Goal: Information Seeking & Learning: Learn about a topic

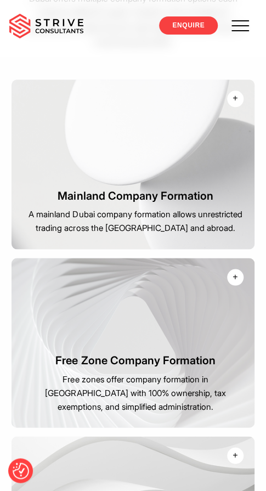
scroll to position [1645, 0]
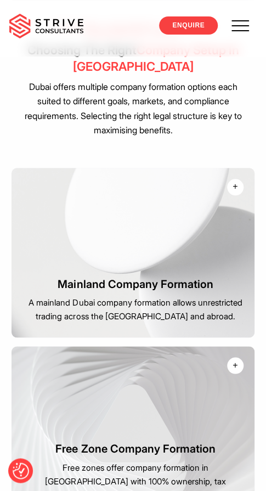
click at [234, 180] on div "+" at bounding box center [234, 186] width 5 height 13
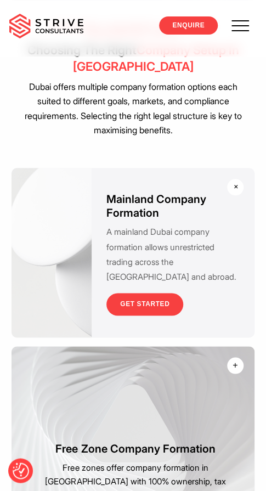
click at [234, 180] on div "+" at bounding box center [235, 186] width 13 height 13
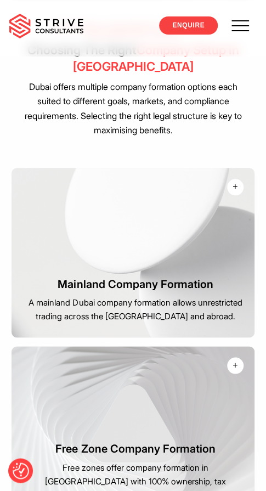
click at [234, 180] on div "+" at bounding box center [234, 186] width 5 height 13
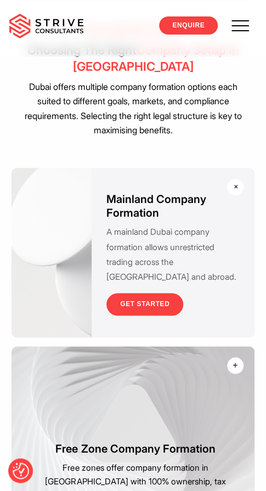
click at [234, 180] on div "+" at bounding box center [235, 186] width 13 height 13
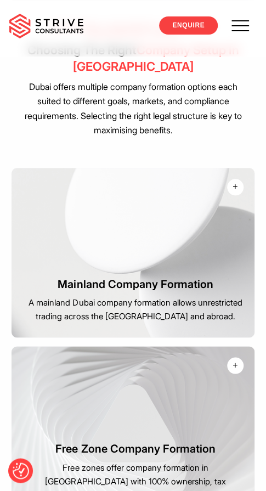
click at [236, 180] on div "+" at bounding box center [234, 186] width 5 height 13
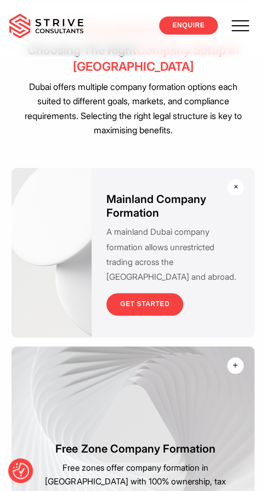
click at [236, 180] on div "+" at bounding box center [235, 186] width 13 height 13
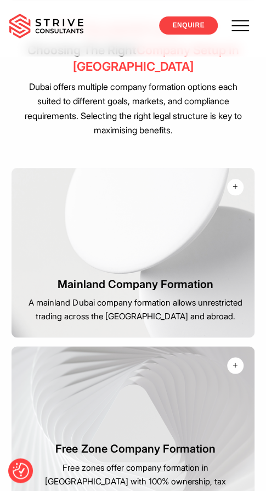
click at [236, 180] on div "+" at bounding box center [234, 186] width 5 height 13
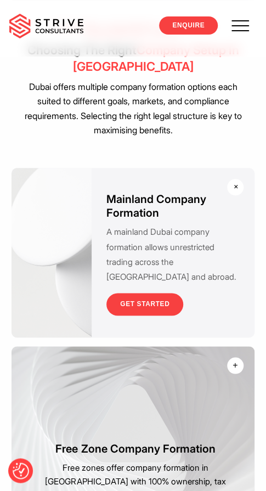
click at [236, 180] on div "+" at bounding box center [235, 186] width 13 height 13
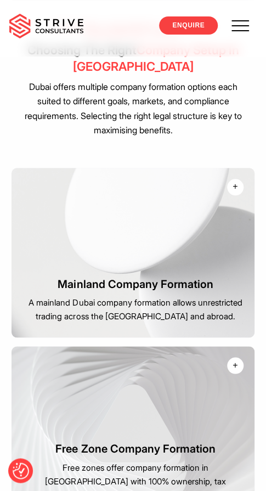
click at [236, 180] on div "+" at bounding box center [234, 186] width 5 height 13
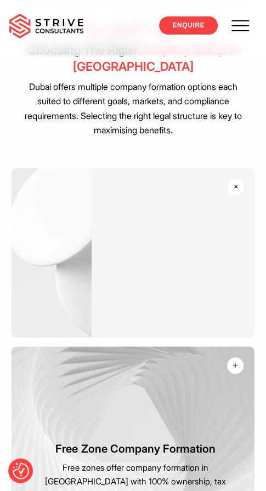
click at [236, 180] on div "+" at bounding box center [235, 186] width 13 height 13
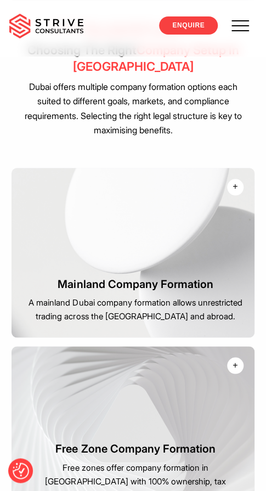
click at [236, 180] on div "+" at bounding box center [234, 186] width 5 height 13
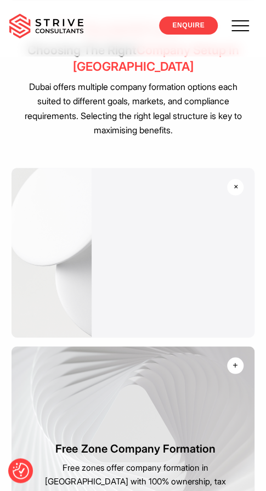
click at [236, 180] on div "+" at bounding box center [235, 186] width 13 height 13
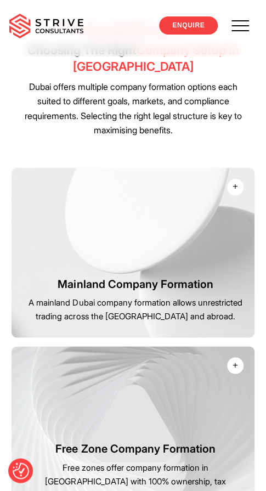
click at [236, 180] on div "+" at bounding box center [234, 186] width 5 height 13
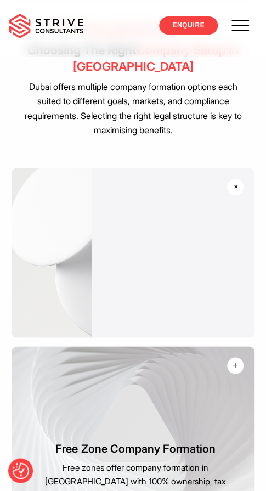
click at [236, 180] on div "+" at bounding box center [235, 186] width 13 height 13
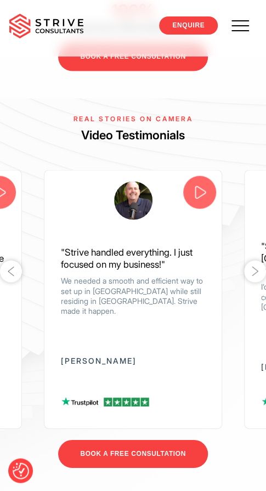
scroll to position [3618, 0]
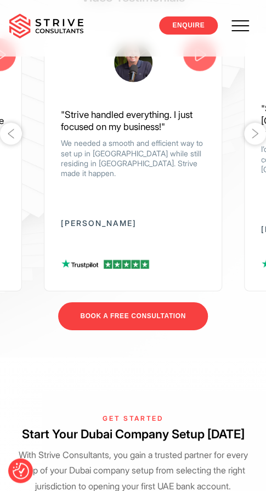
click at [252, 131] on button "Next" at bounding box center [255, 134] width 22 height 22
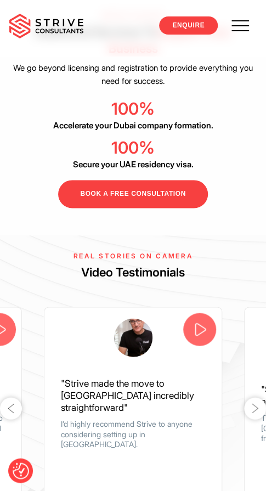
scroll to position [3509, 0]
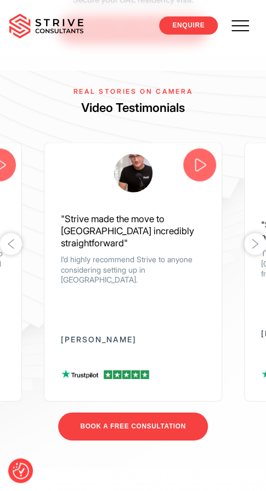
click at [254, 232] on button "Next" at bounding box center [255, 243] width 22 height 22
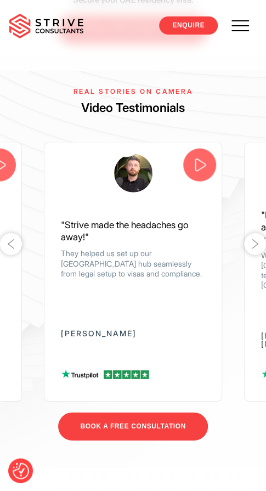
click at [254, 232] on button "Next" at bounding box center [255, 243] width 22 height 22
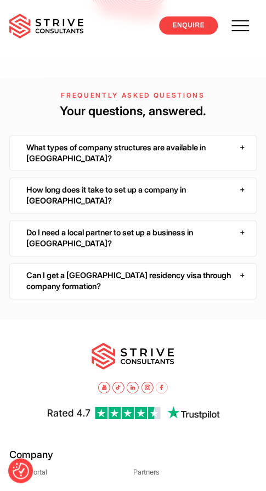
scroll to position [4276, 0]
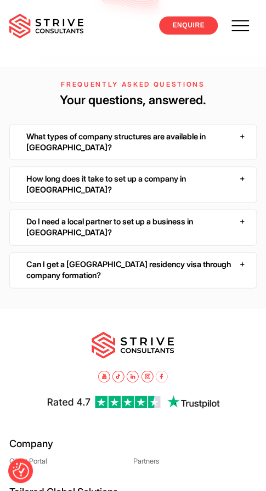
click at [245, 141] on div "What types of company structures are available in [GEOGRAPHIC_DATA]?" at bounding box center [132, 142] width 247 height 36
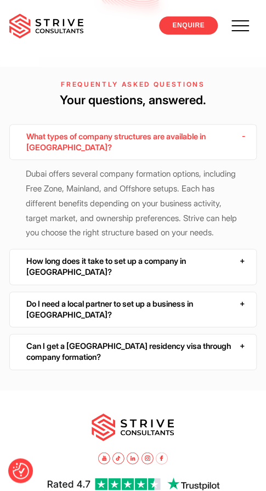
click at [245, 141] on div "What types of company structures are available in [GEOGRAPHIC_DATA]?" at bounding box center [132, 142] width 247 height 36
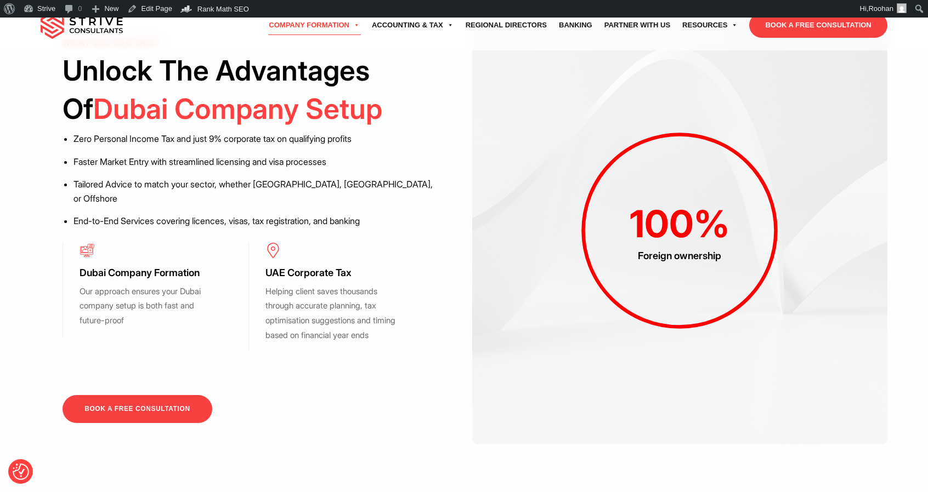
scroll to position [932, 0]
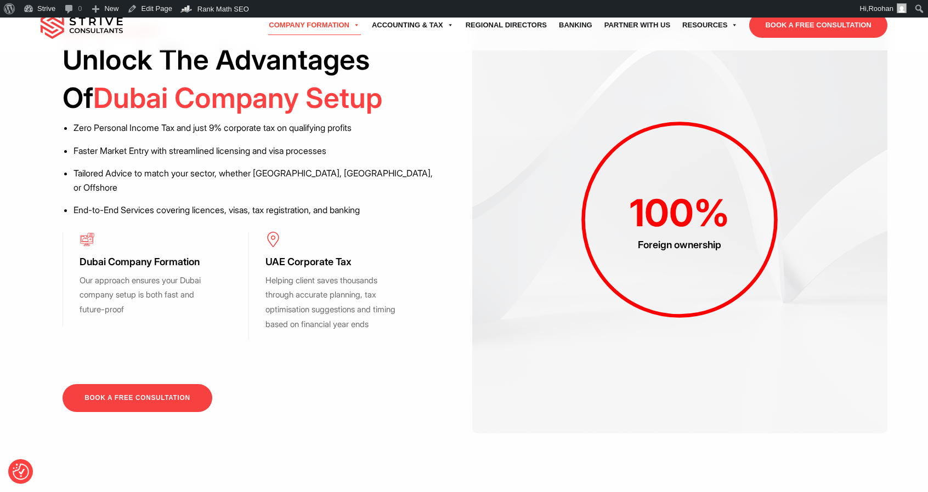
click at [671, 224] on span "100" at bounding box center [661, 212] width 64 height 45
click at [714, 293] on icon at bounding box center [679, 220] width 214 height 214
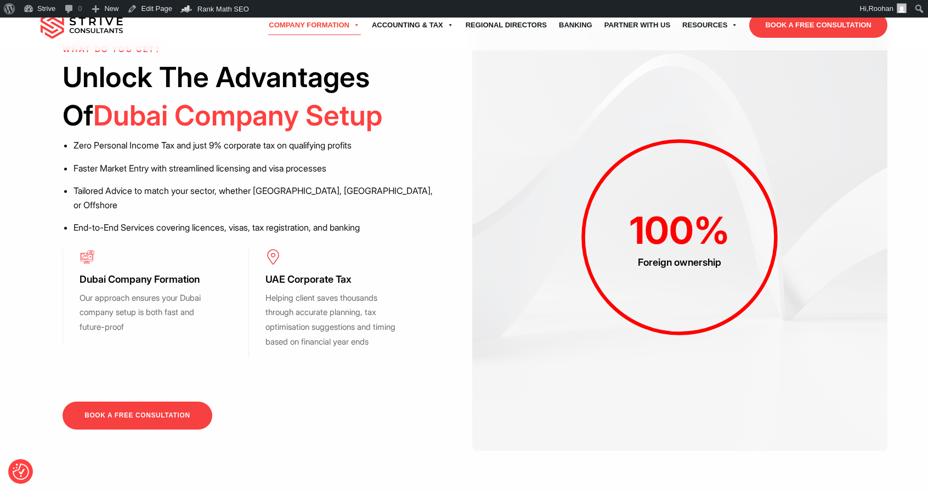
scroll to position [877, 0]
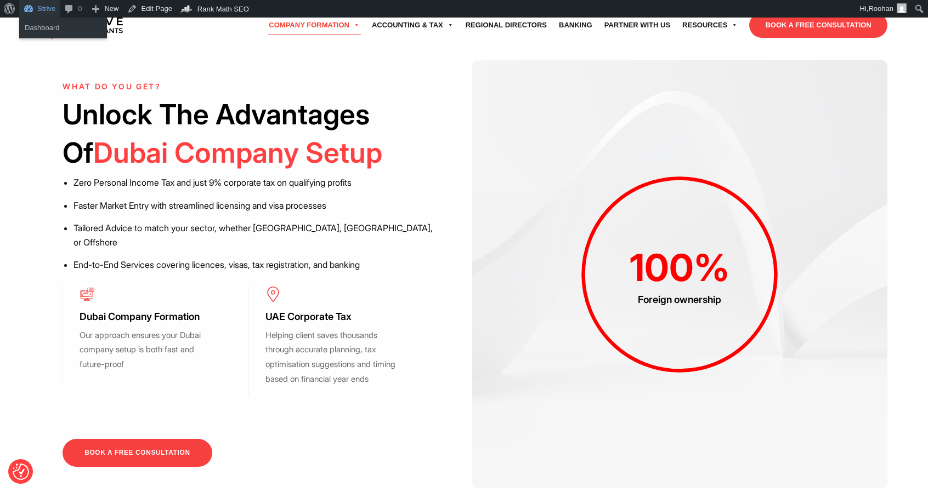
click at [48, 8] on link "Strive" at bounding box center [39, 9] width 41 height 18
click at [43, 30] on link "Dashboard" at bounding box center [63, 28] width 88 height 14
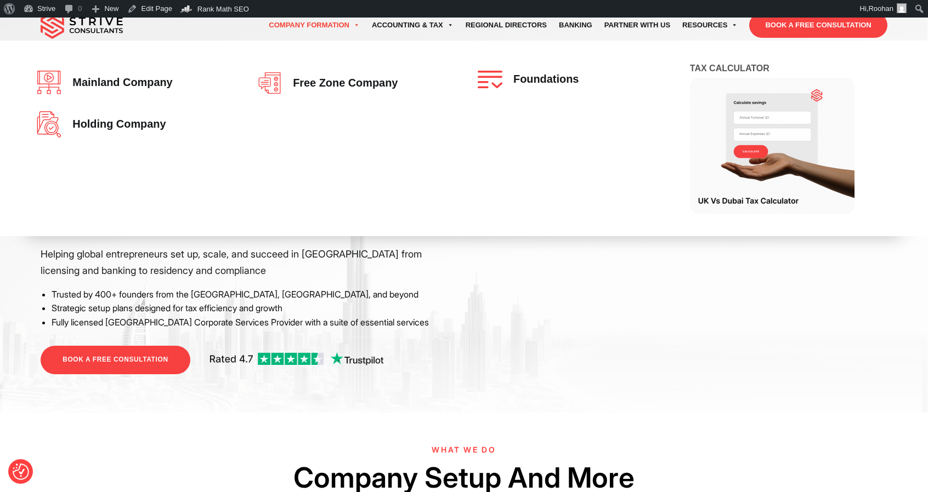
click at [310, 28] on link "Company Formation" at bounding box center [314, 25] width 103 height 31
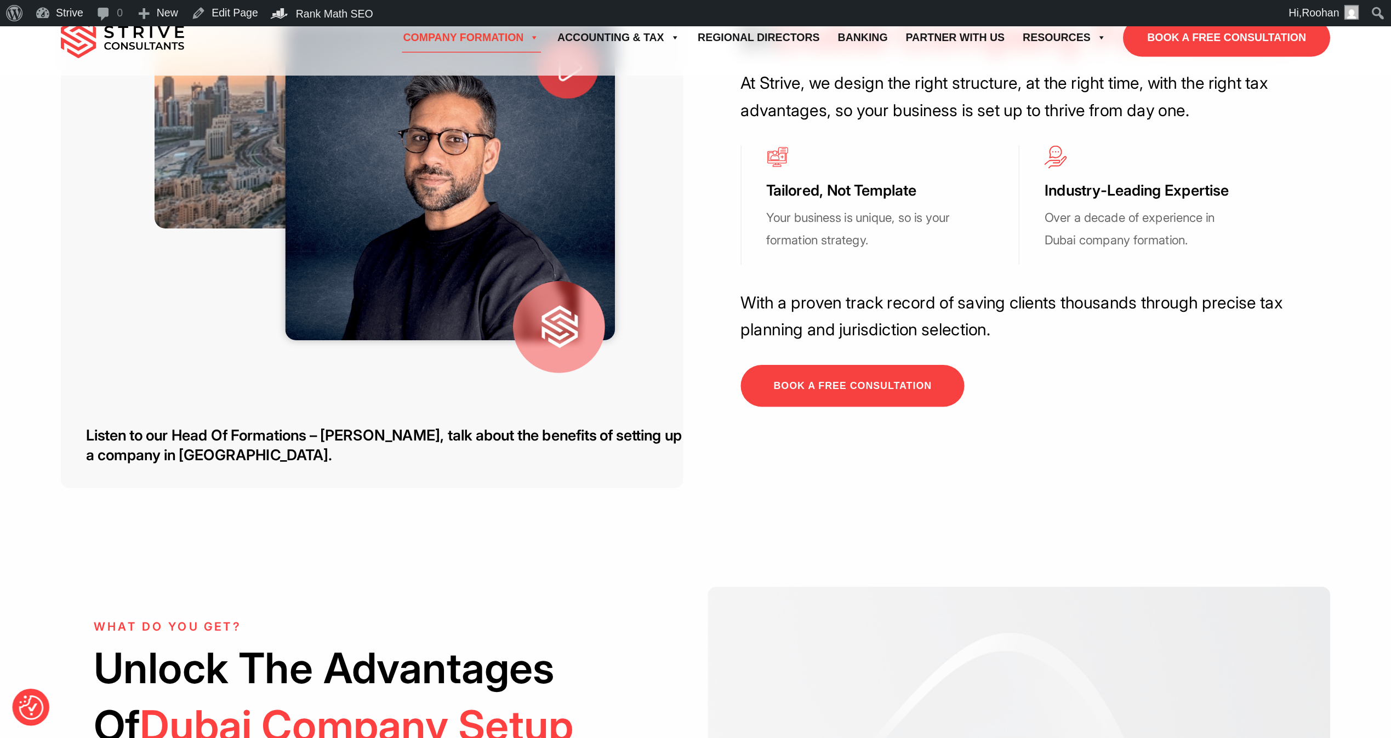
scroll to position [548, 0]
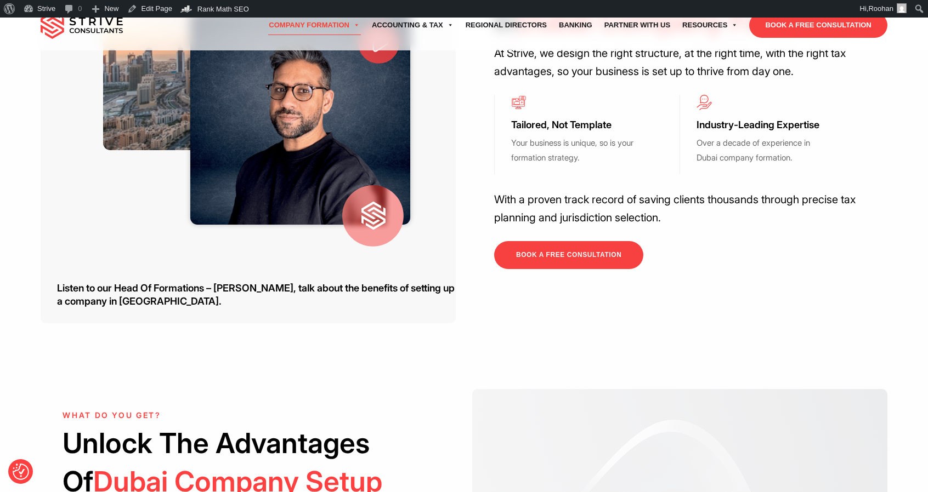
click at [380, 285] on h3 "Listen to our Head Of Formations – [PERSON_NAME], talk about the benefits of se…" at bounding box center [256, 295] width 399 height 27
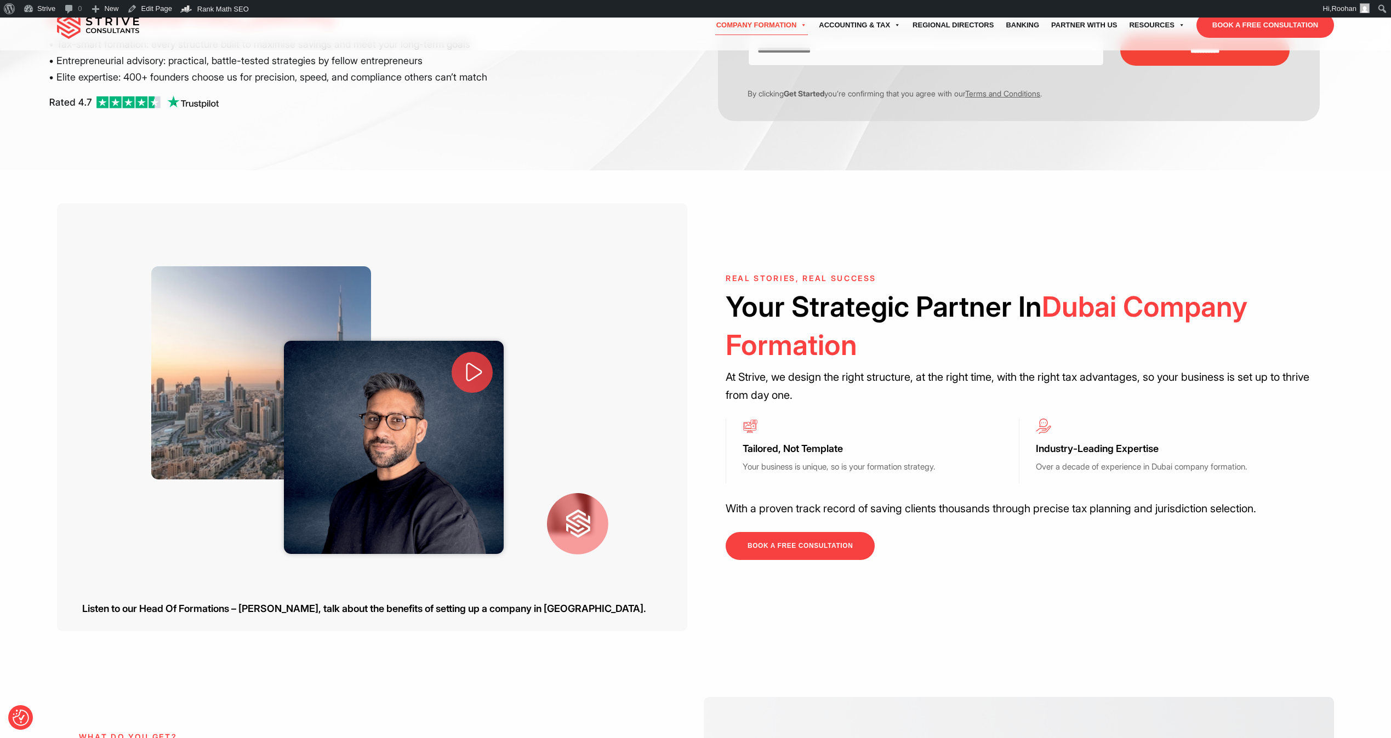
scroll to position [137, 0]
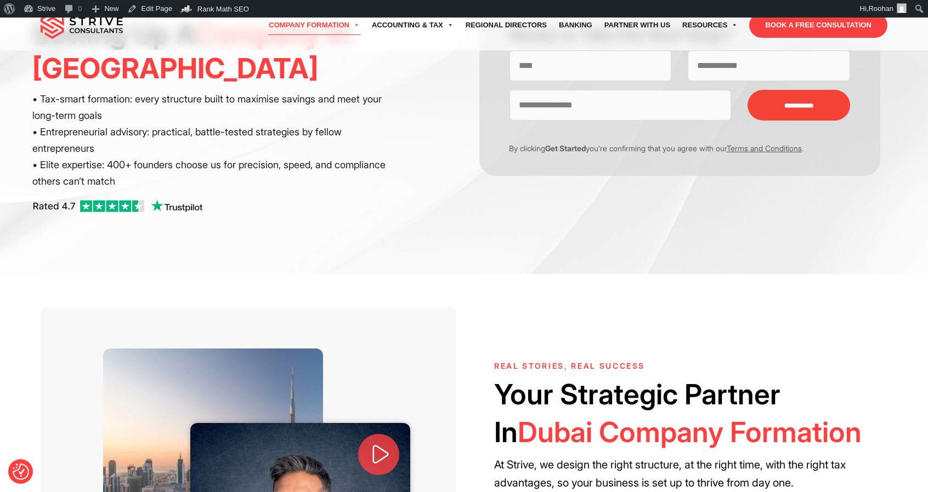
drag, startPoint x: 1377, startPoint y: 0, endPoint x: 443, endPoint y: 221, distance: 960.0
click at [442, 220] on div "Start Your UAE Business Today Setting Up A Company In Dubai • Tax-smart formati…" at bounding box center [247, 113] width 431 height 223
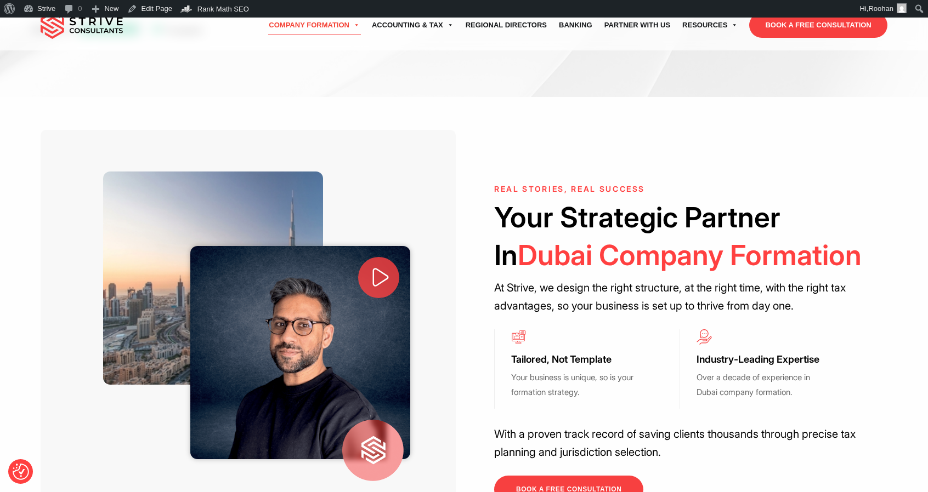
scroll to position [0, 0]
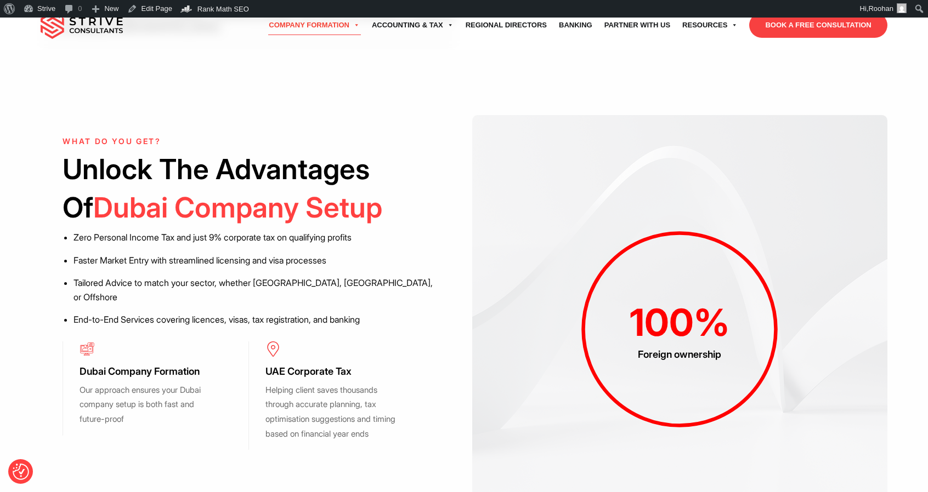
scroll to position [877, 0]
